Goal: Information Seeking & Learning: Understand process/instructions

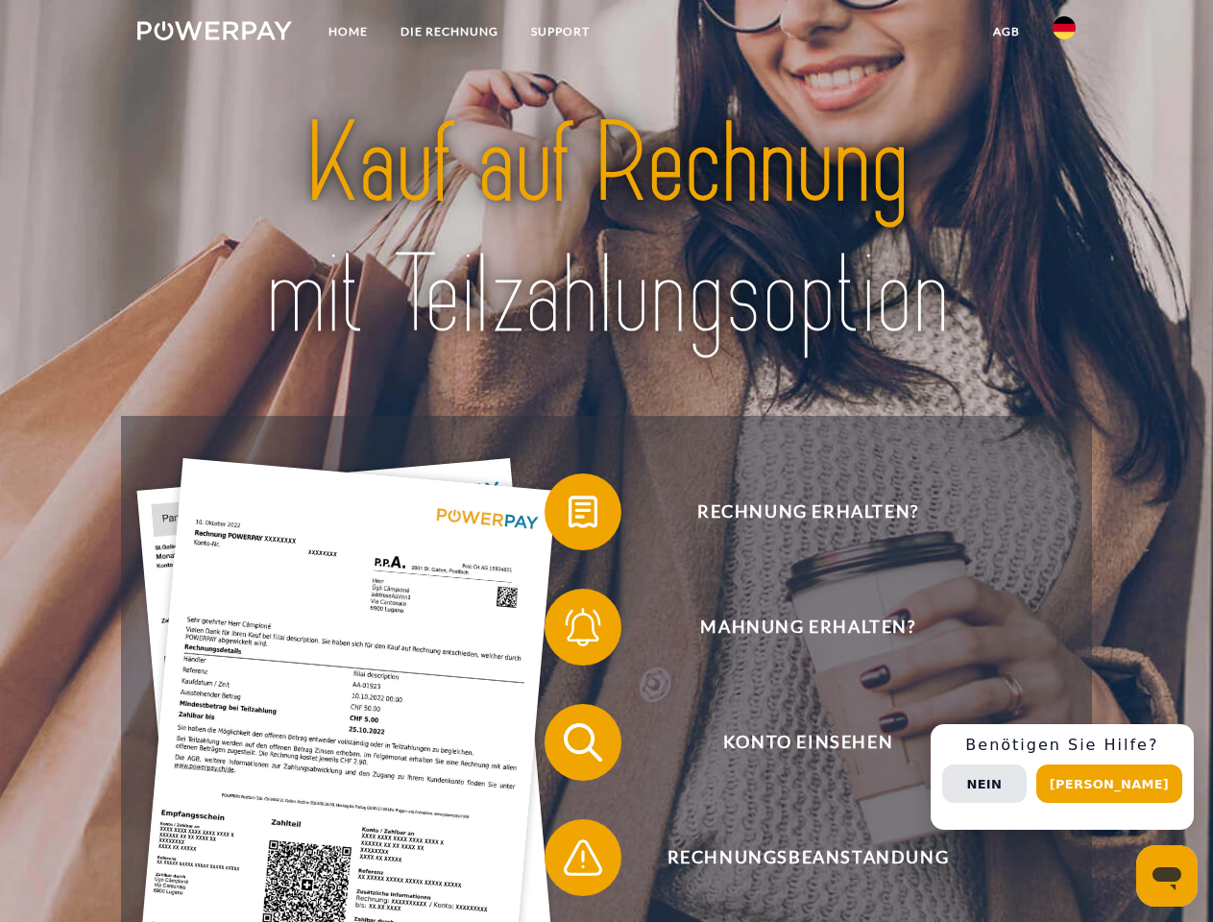
click at [214, 34] on img at bounding box center [214, 30] width 155 height 19
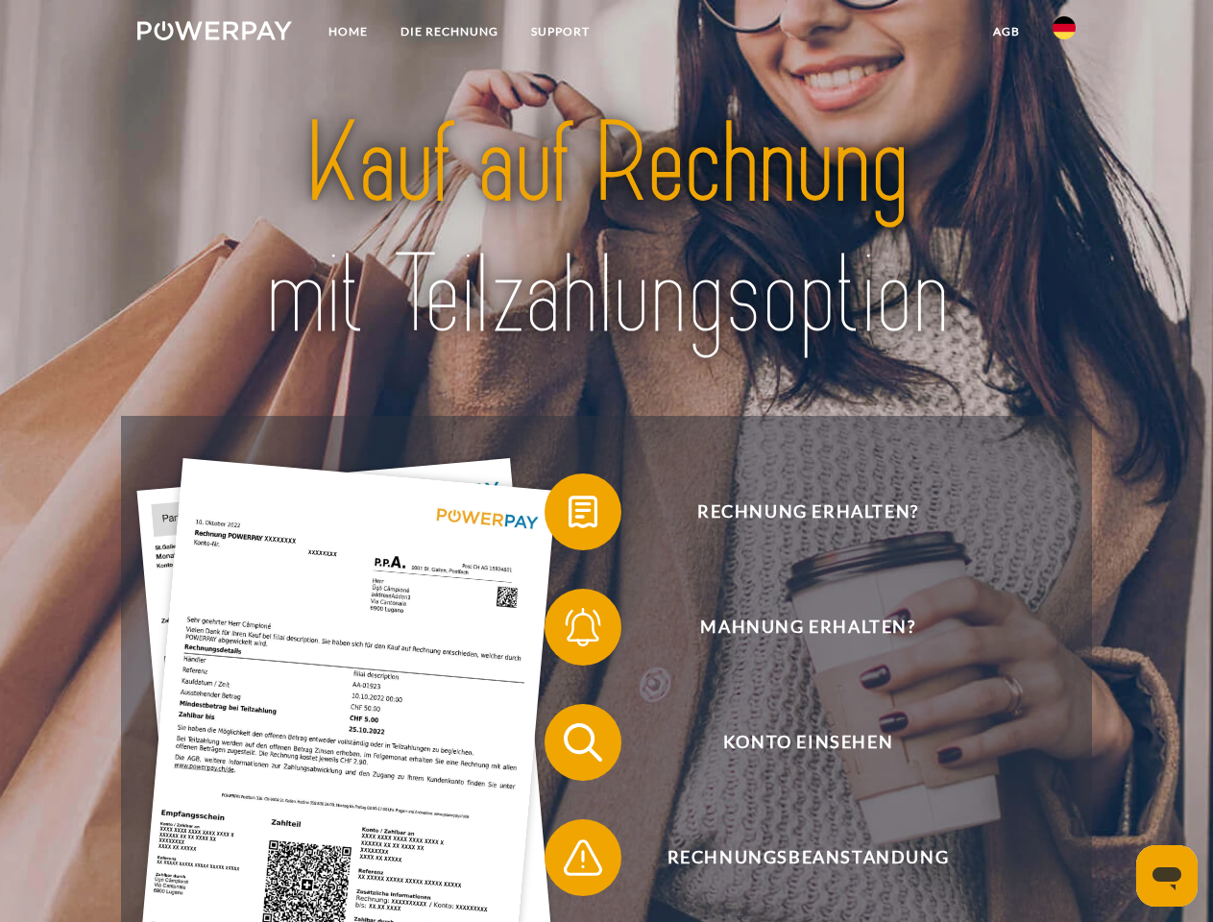
click at [1064, 34] on img at bounding box center [1064, 27] width 23 height 23
click at [1006, 32] on link "agb" at bounding box center [1007, 31] width 60 height 35
click at [569, 516] on span at bounding box center [554, 512] width 96 height 96
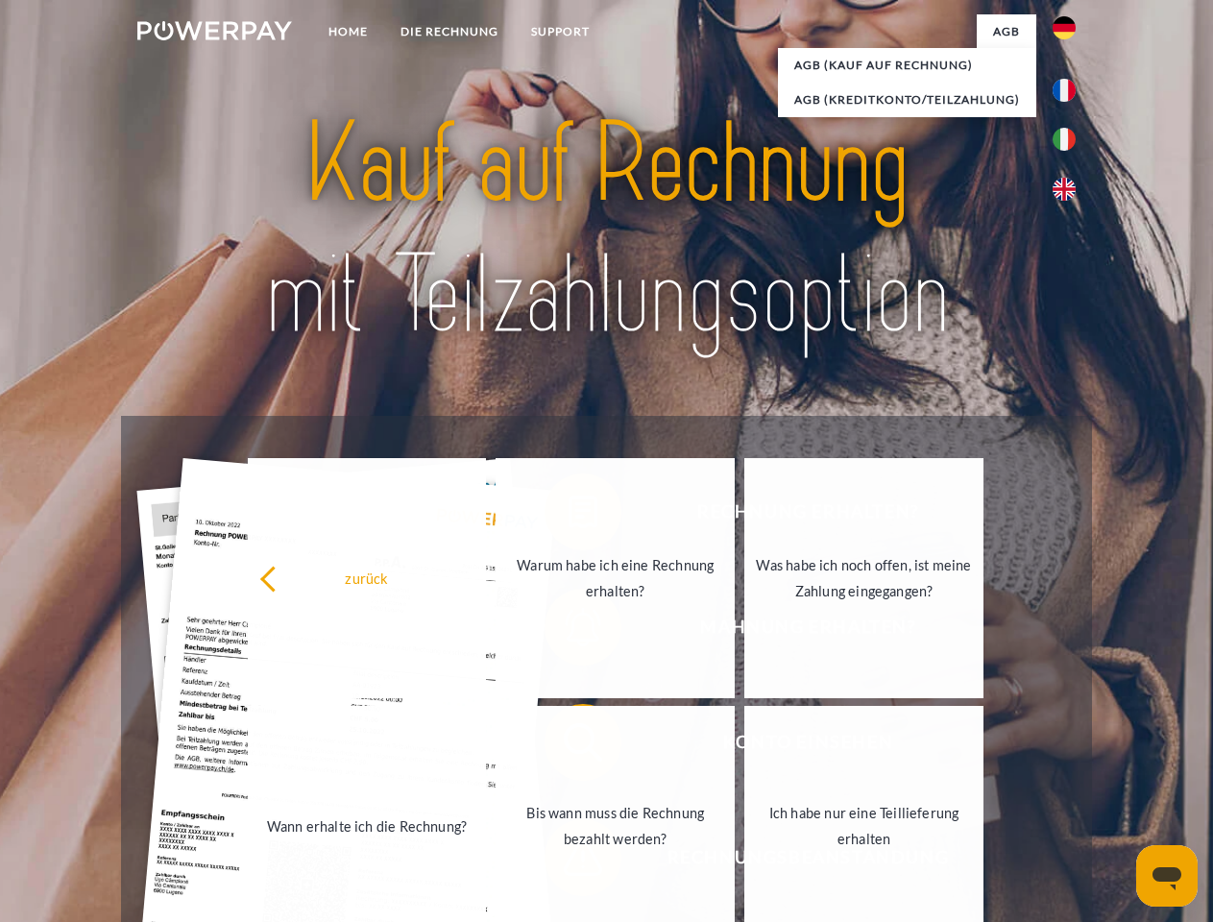
click at [569, 631] on div "Rechnung erhalten? Mahnung erhalten? Konto einsehen" at bounding box center [606, 800] width 970 height 769
click at [569, 746] on link "Bis wann muss die Rechnung bezahlt werden?" at bounding box center [615, 826] width 239 height 240
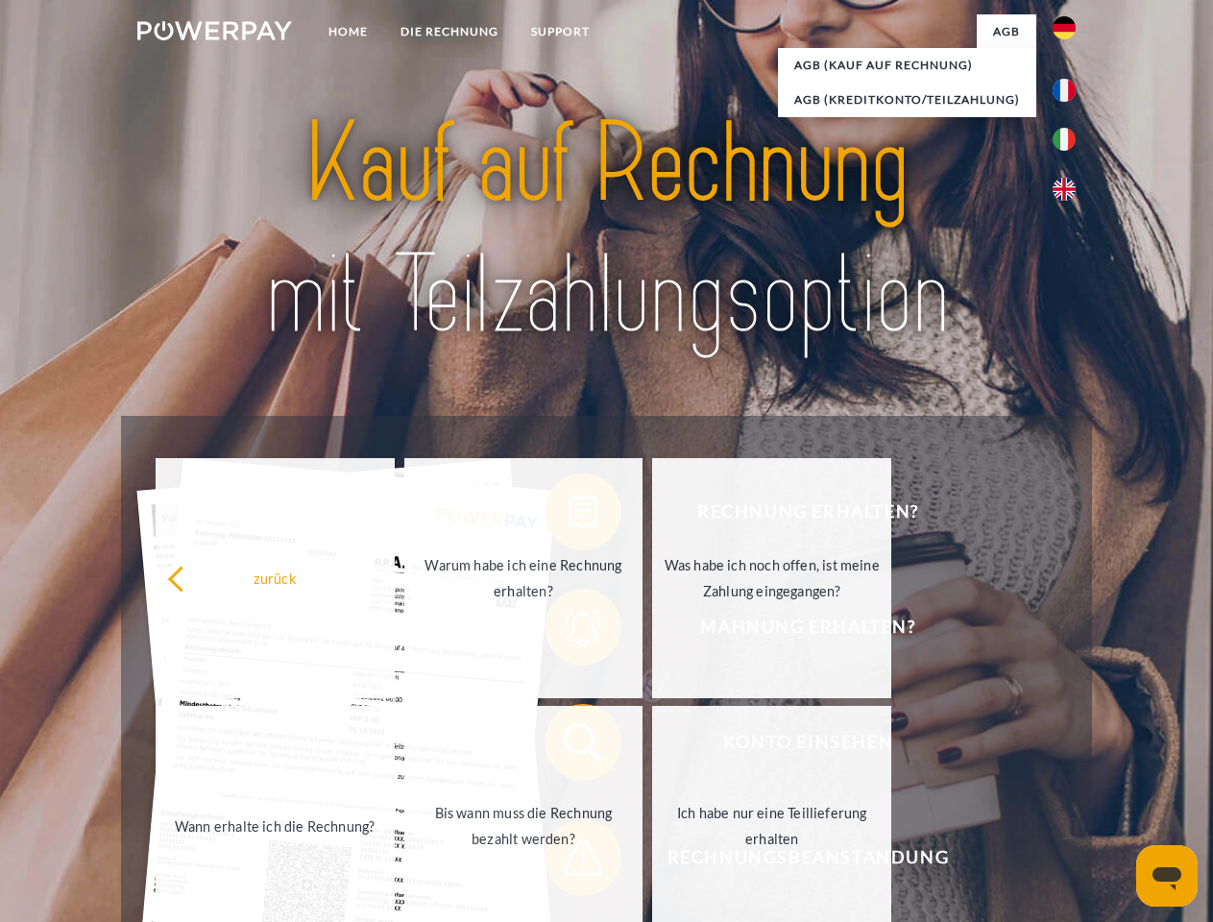
click at [569, 862] on span at bounding box center [554, 858] width 96 height 96
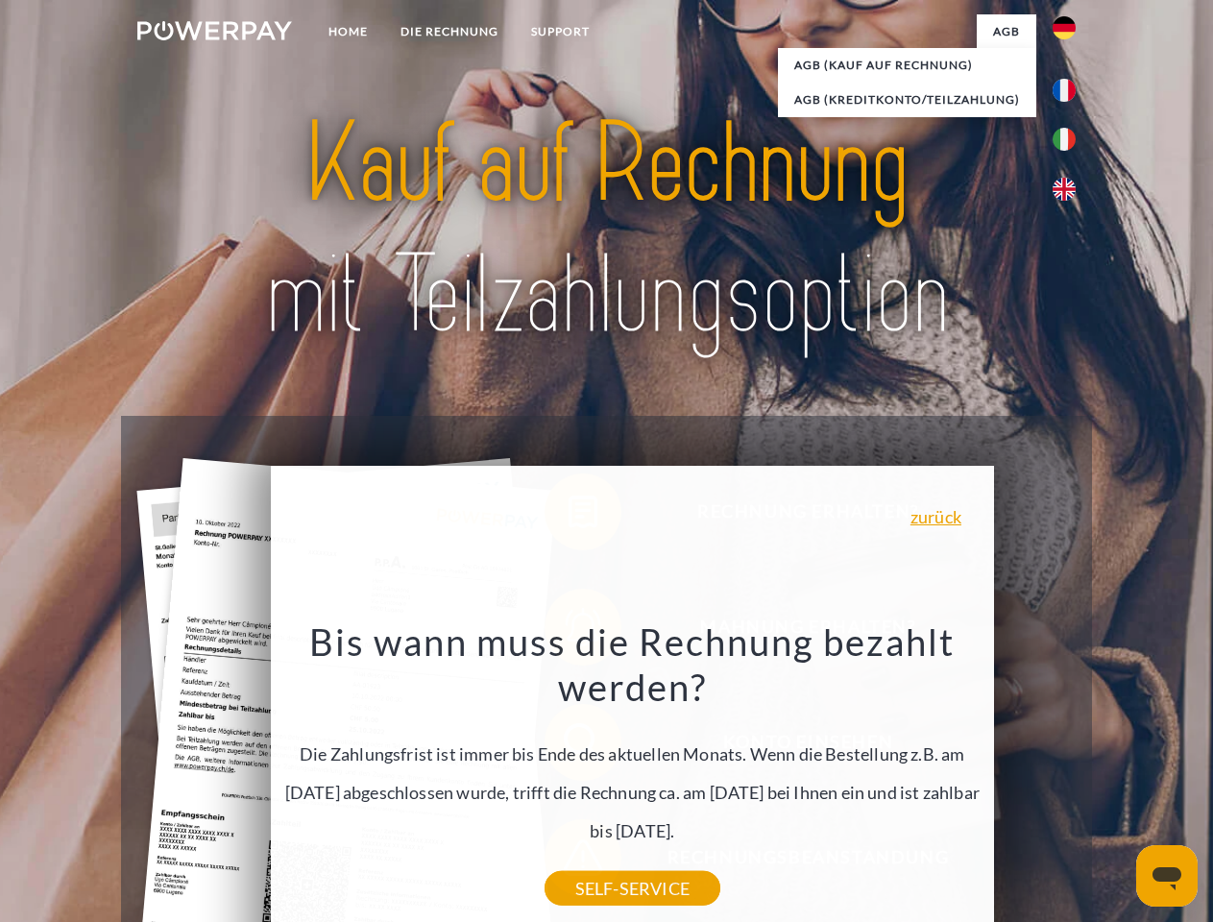
click at [1069, 777] on div "Rechnung erhalten? Mahnung erhalten? Konto einsehen" at bounding box center [606, 800] width 970 height 769
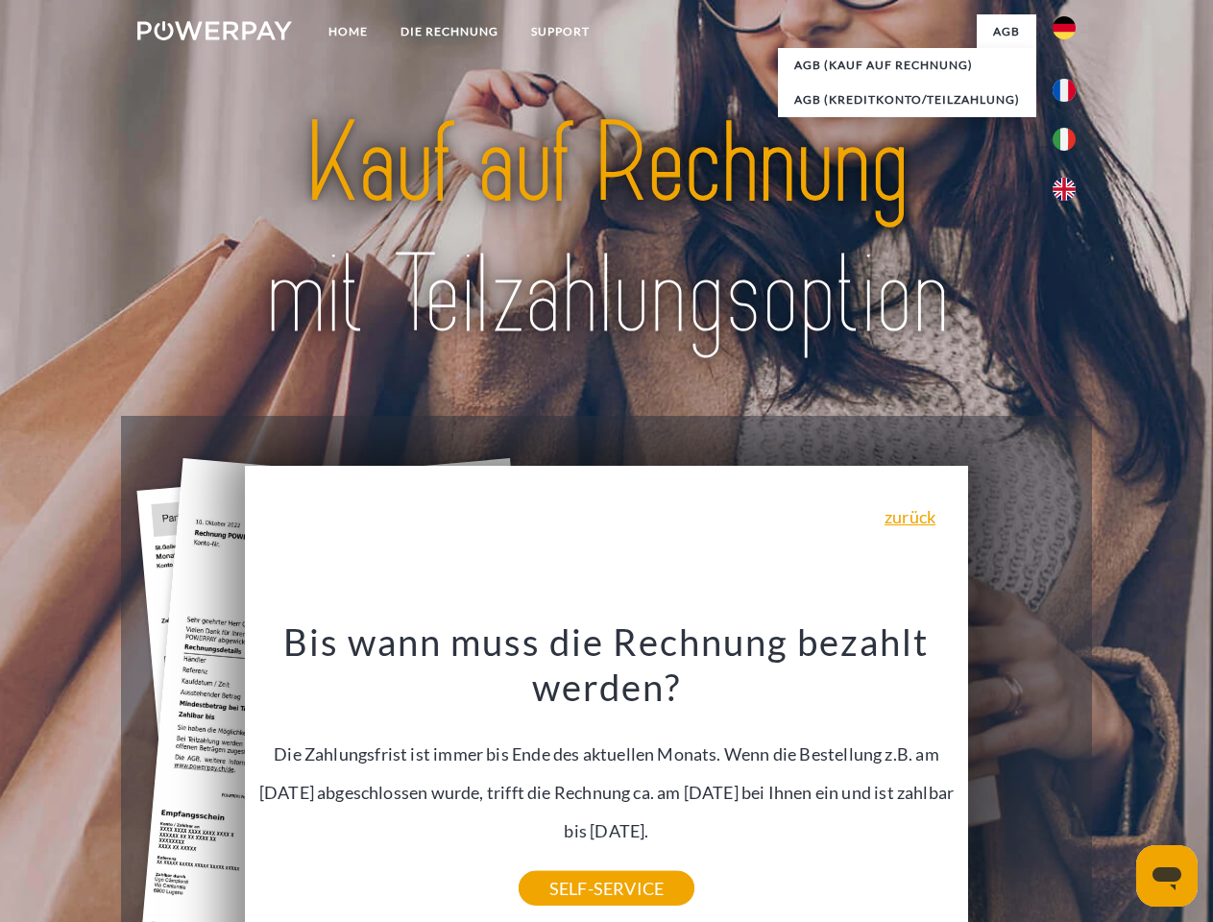
click at [1022, 781] on span "Konto einsehen" at bounding box center [808, 742] width 471 height 77
click at [1116, 784] on header "Home DIE RECHNUNG SUPPORT" at bounding box center [606, 663] width 1213 height 1327
